Goal: Task Accomplishment & Management: Manage account settings

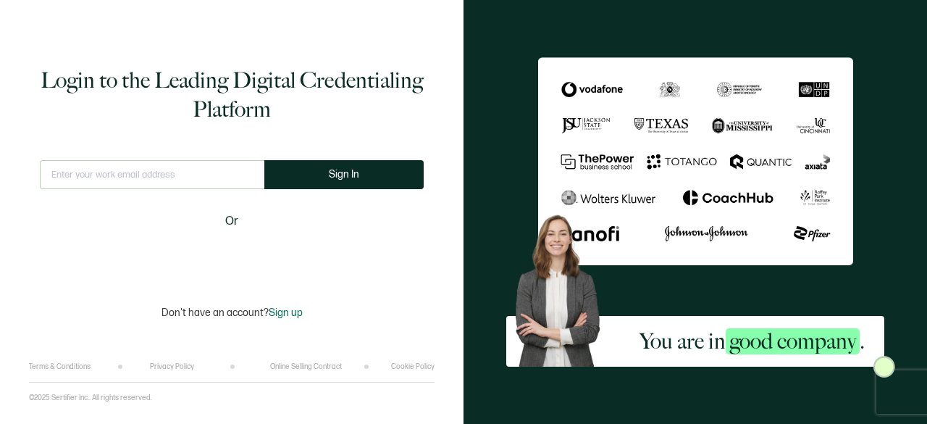
click at [171, 172] on input "text" at bounding box center [152, 174] width 225 height 29
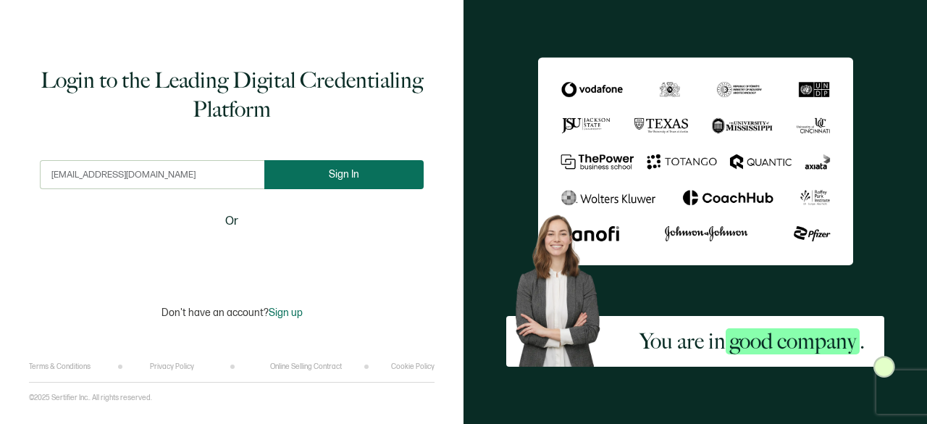
type input "[EMAIL_ADDRESS][DOMAIN_NAME]"
click at [314, 178] on button "Sign In" at bounding box center [343, 174] width 159 height 29
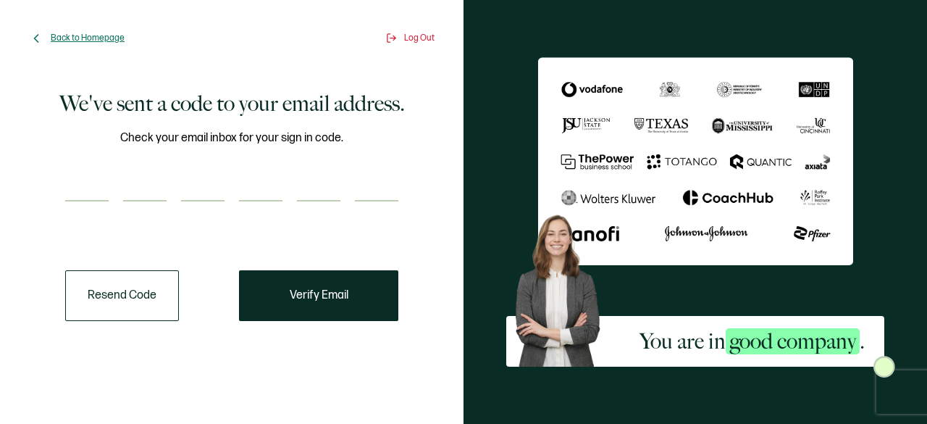
click at [85, 37] on span "Back to Homepage" at bounding box center [88, 38] width 74 height 11
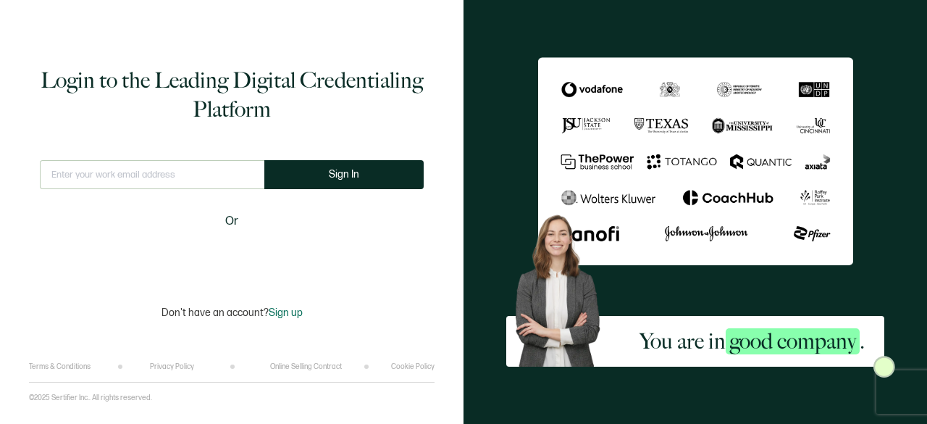
click at [211, 167] on input "text" at bounding box center [152, 174] width 225 height 29
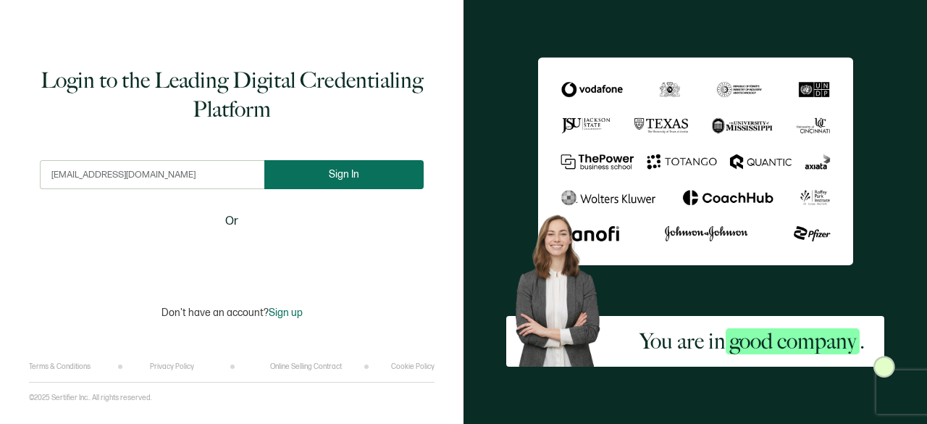
type input "[EMAIL_ADDRESS][DOMAIN_NAME]"
click at [294, 173] on button "Sign In" at bounding box center [343, 174] width 159 height 29
